Goal: Information Seeking & Learning: Learn about a topic

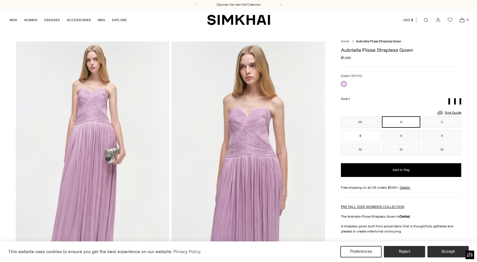
click at [391, 136] on button "6" at bounding box center [401, 135] width 39 height 11
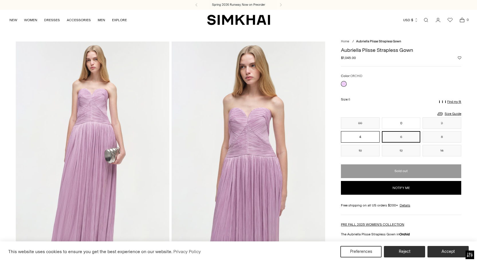
click at [358, 139] on button "4" at bounding box center [360, 136] width 39 height 11
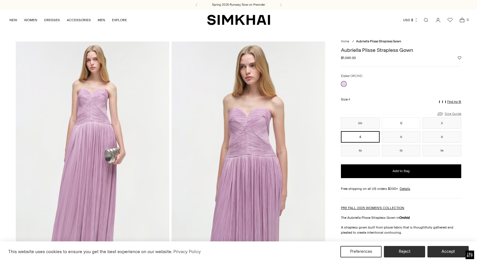
click at [446, 113] on link "Size Guide" at bounding box center [448, 113] width 25 height 7
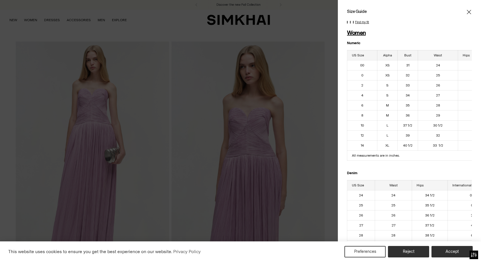
click at [467, 13] on icon "Close" at bounding box center [469, 12] width 4 height 4
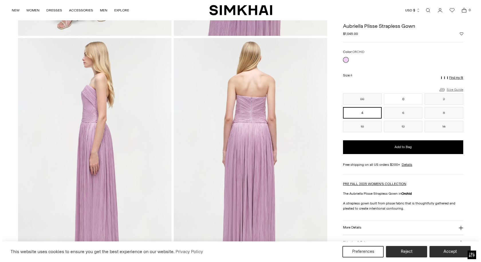
scroll to position [229, 0]
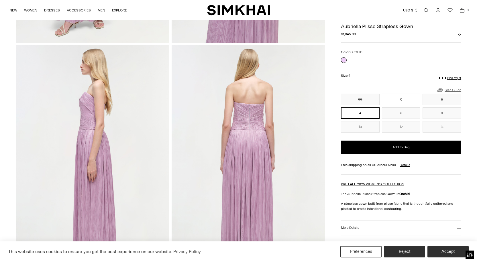
click at [455, 87] on link "Size Guide" at bounding box center [448, 89] width 25 height 7
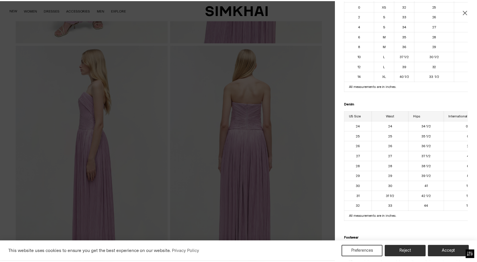
scroll to position [29, 0]
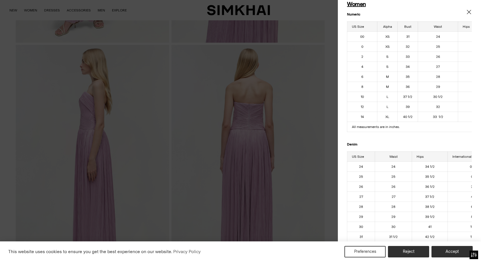
click at [467, 12] on icon "Close" at bounding box center [469, 12] width 4 height 4
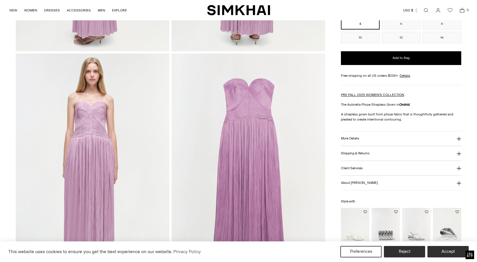
scroll to position [458, 0]
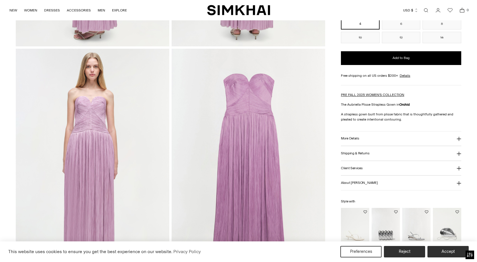
click at [358, 139] on h3 "More Details" at bounding box center [350, 139] width 18 height 4
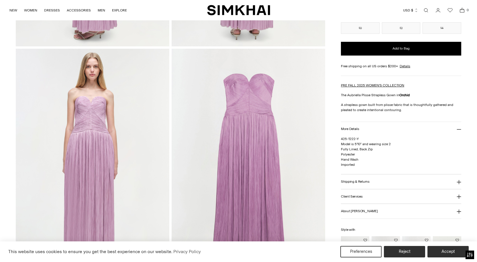
click at [358, 129] on h3 "More Details" at bounding box center [350, 129] width 18 height 4
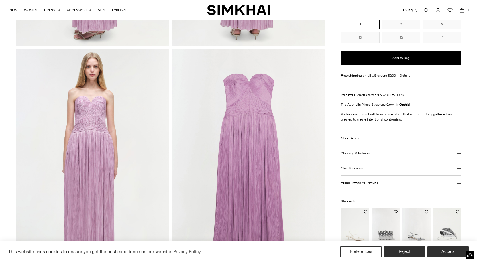
click at [365, 153] on h3 "Shipping & Returns" at bounding box center [355, 153] width 29 height 4
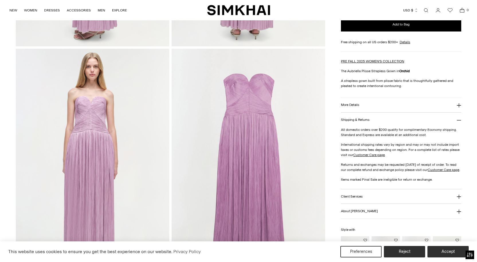
click at [360, 118] on h3 "Shipping & Returns" at bounding box center [355, 120] width 29 height 4
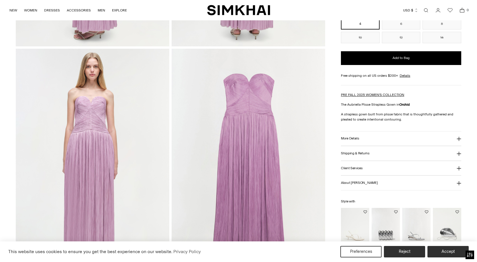
click at [366, 165] on button "Client Services" at bounding box center [401, 168] width 120 height 15
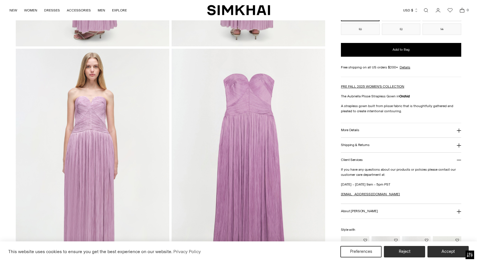
click at [366, 156] on button "Client Services" at bounding box center [401, 160] width 120 height 15
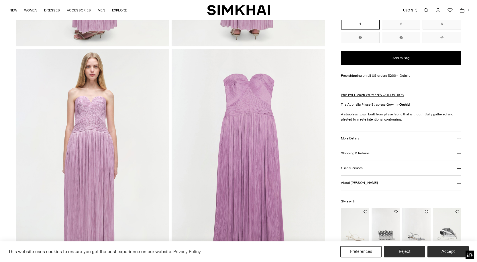
click at [367, 181] on button "About SIMKHAI" at bounding box center [401, 183] width 120 height 15
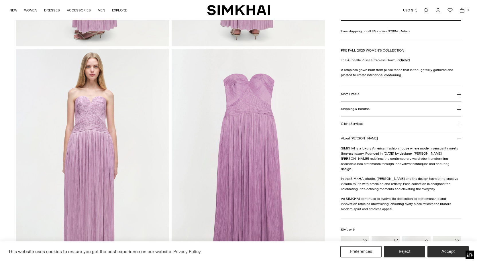
click at [359, 140] on button "About SIMKHAI" at bounding box center [401, 138] width 120 height 15
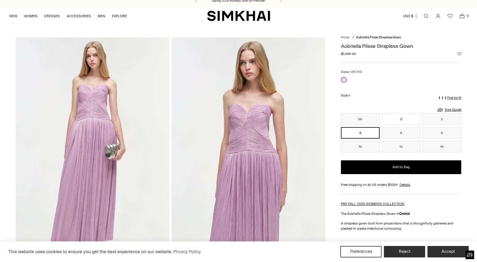
scroll to position [0, 0]
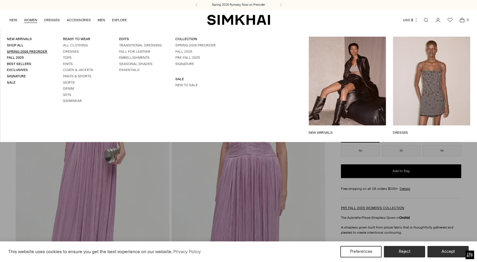
click at [27, 52] on link "Spring 2026 Preorder" at bounding box center [27, 52] width 40 height 4
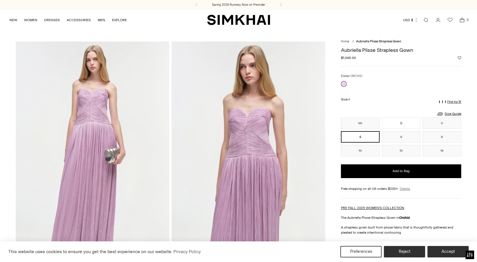
click at [405, 189] on link "Details" at bounding box center [404, 188] width 11 height 5
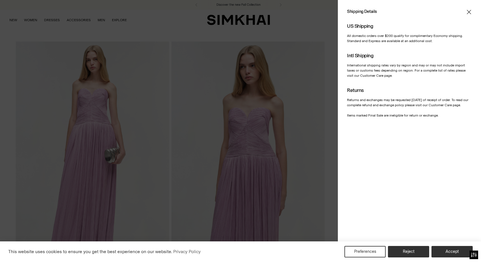
click at [469, 11] on icon "Close" at bounding box center [469, 12] width 5 height 6
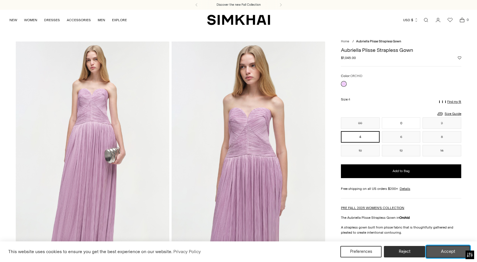
click at [445, 250] on button "Accept" at bounding box center [448, 252] width 44 height 12
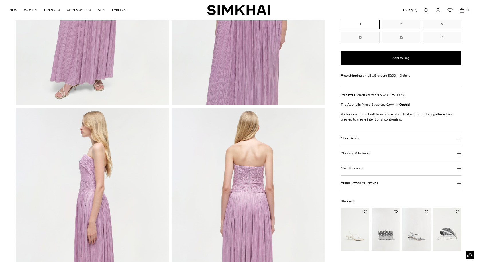
scroll to position [172, 0]
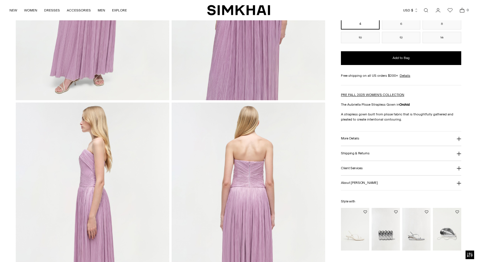
click at [369, 149] on button "Shipping & Returns" at bounding box center [401, 153] width 120 height 15
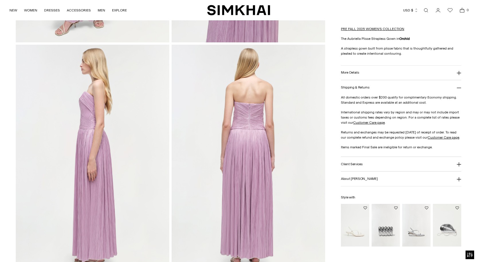
scroll to position [258, 0]
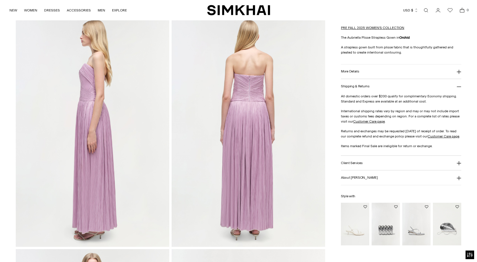
click at [359, 165] on button "Client Services" at bounding box center [401, 163] width 120 height 15
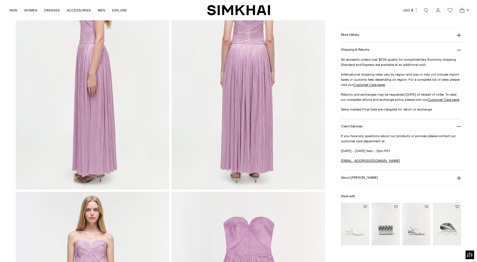
click at [359, 180] on h3 "About SIMKHAI" at bounding box center [359, 178] width 37 height 4
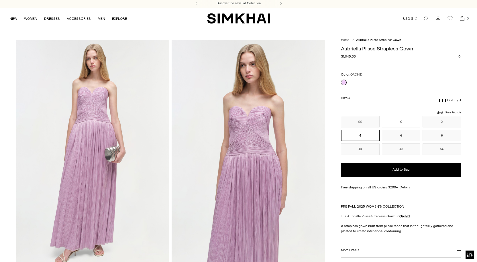
scroll to position [0, 0]
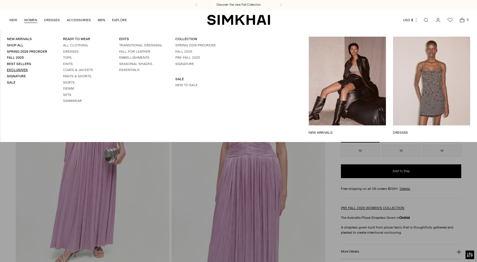
click at [17, 69] on link "Exclusives" at bounding box center [17, 70] width 21 height 4
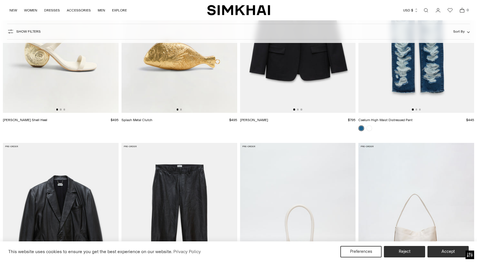
scroll to position [3265, 0]
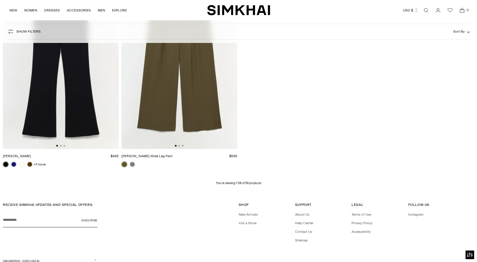
scroll to position [2968, 0]
